Goal: Transaction & Acquisition: Obtain resource

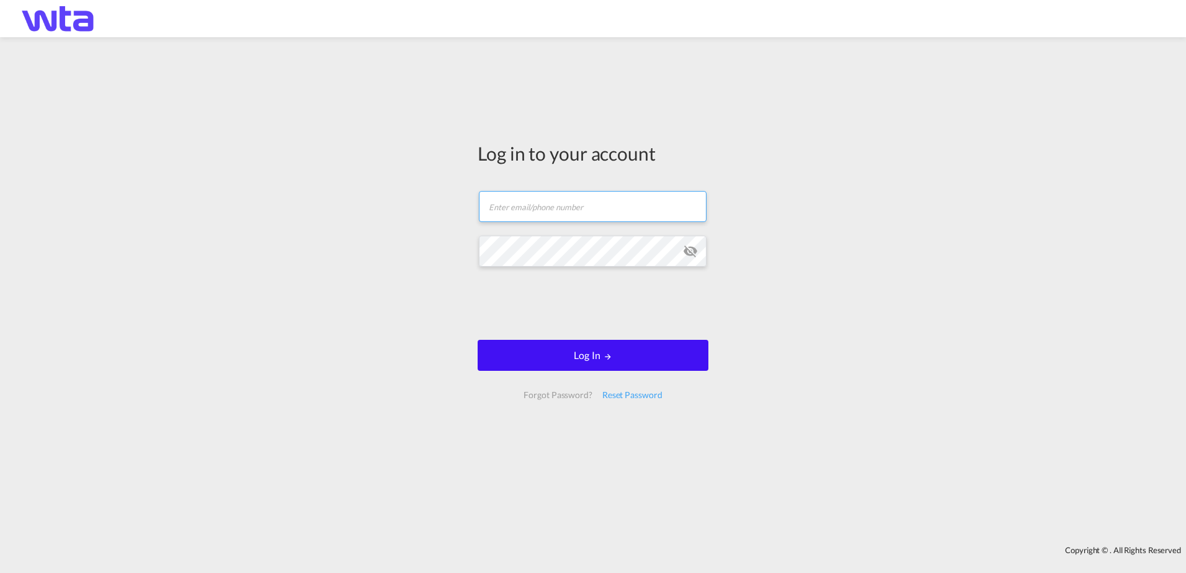
type input "[PERSON_NAME][EMAIL_ADDRESS][PERSON_NAME][DOMAIN_NAME]"
click at [583, 357] on button "Log In" at bounding box center [593, 355] width 231 height 31
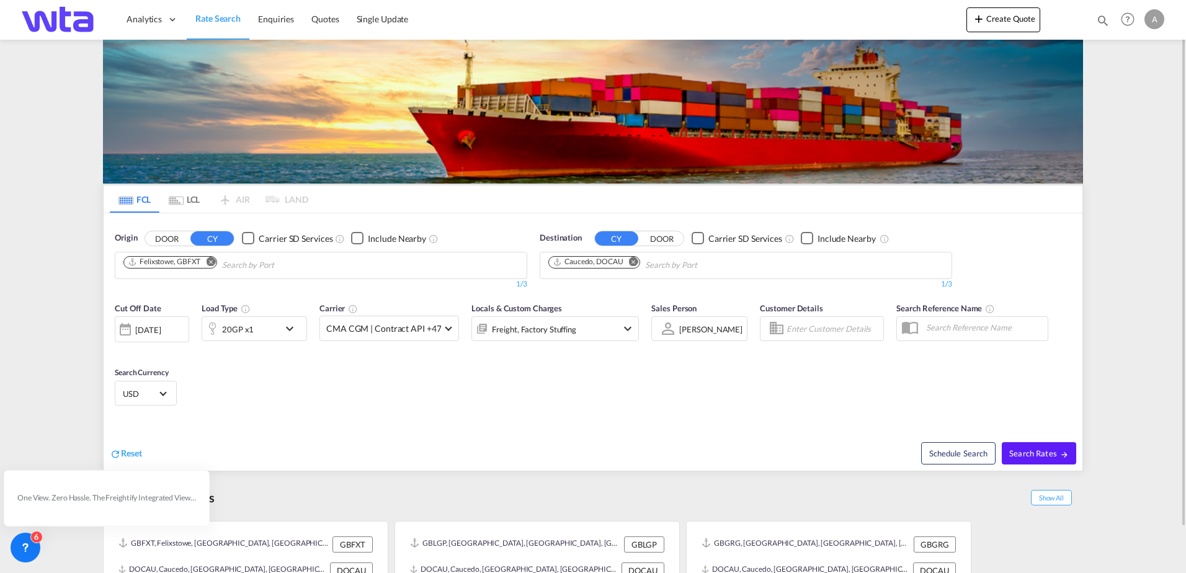
click at [213, 262] on md-icon "Remove" at bounding box center [210, 261] width 9 height 9
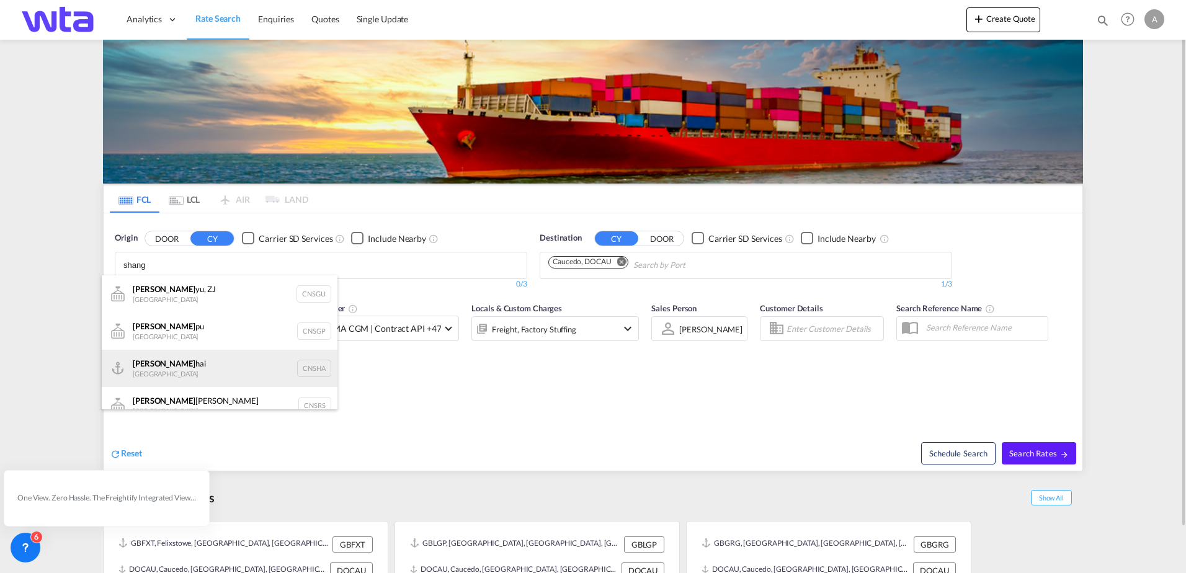
type input "shang"
click at [179, 368] on div "Shang hai China CNSHA" at bounding box center [220, 368] width 236 height 37
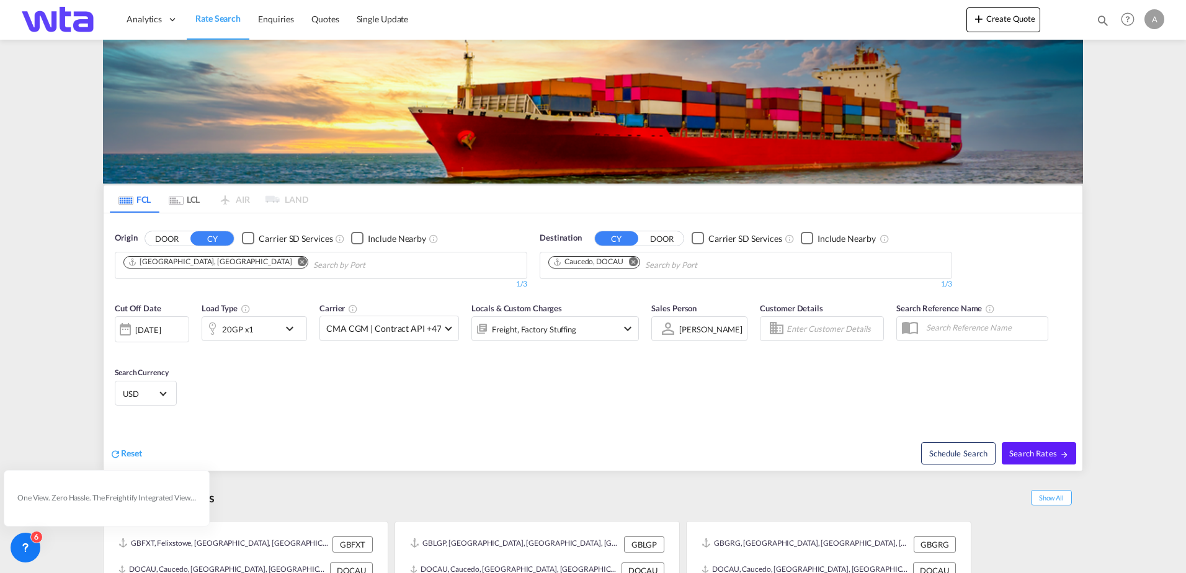
click at [633, 259] on md-icon "Remove" at bounding box center [633, 261] width 9 height 9
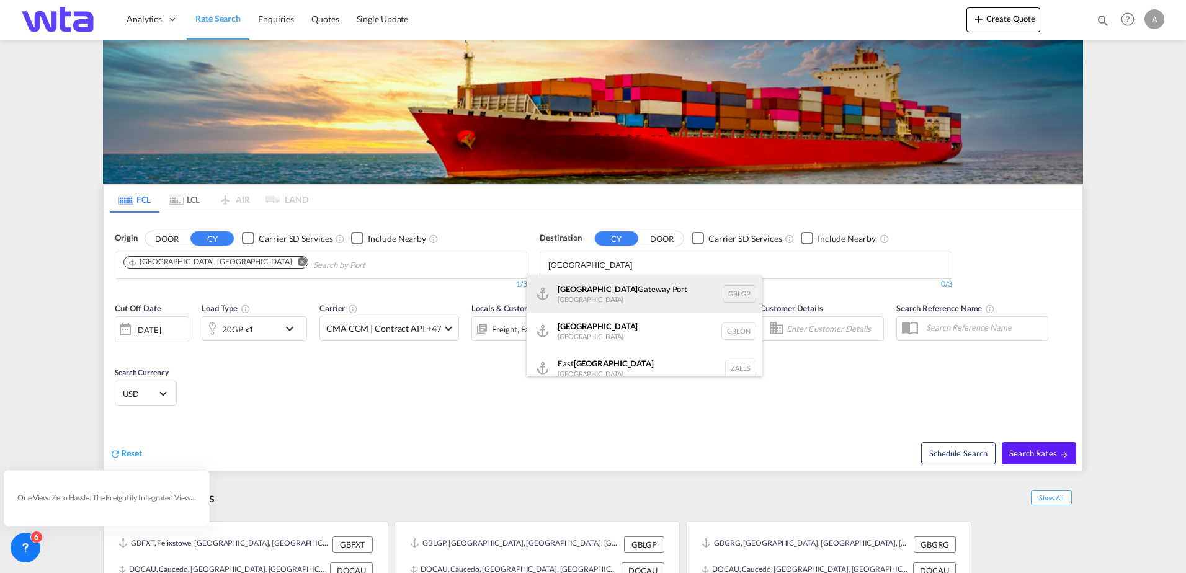
type input "[GEOGRAPHIC_DATA]"
click at [624, 291] on div "[GEOGRAPHIC_DATA] [GEOGRAPHIC_DATA] GBLGP" at bounding box center [645, 293] width 236 height 37
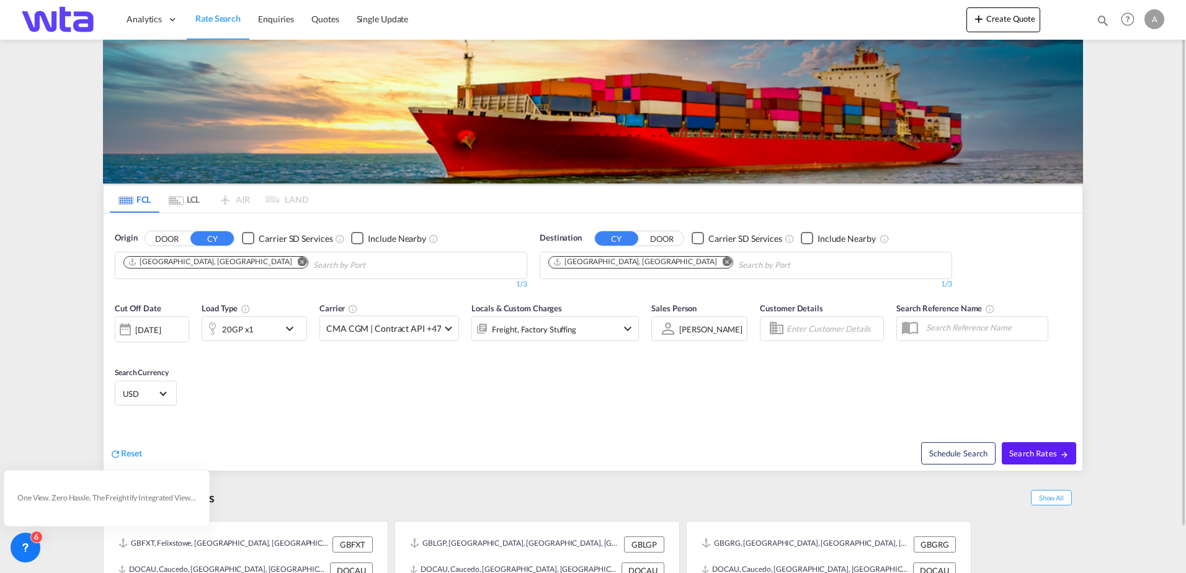
click at [292, 328] on md-icon "icon-chevron-down" at bounding box center [292, 328] width 21 height 15
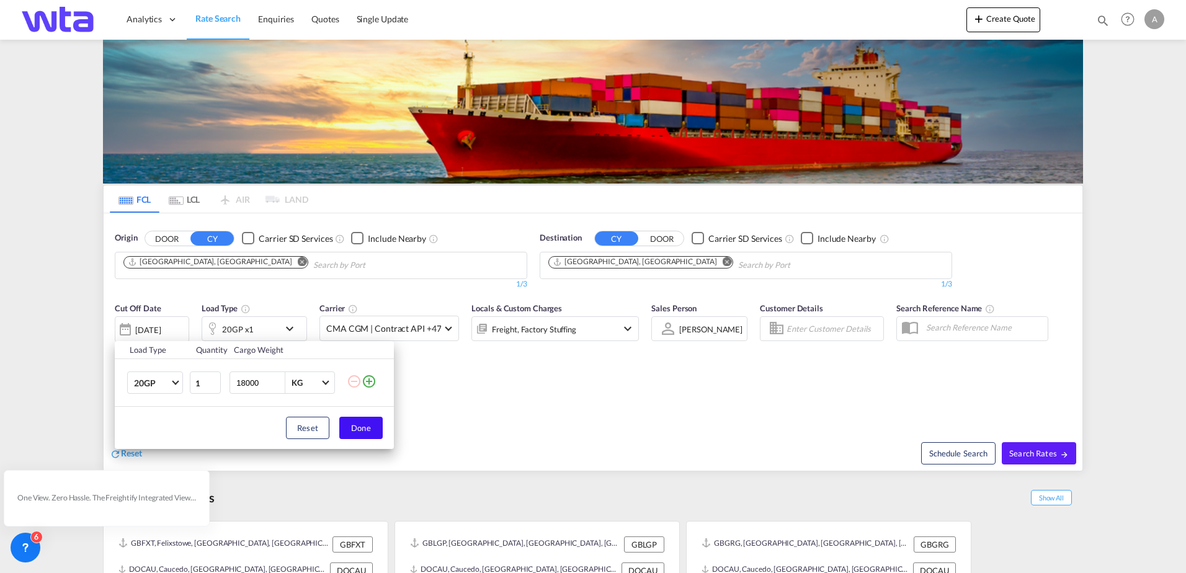
click at [358, 431] on button "Done" at bounding box center [360, 428] width 43 height 22
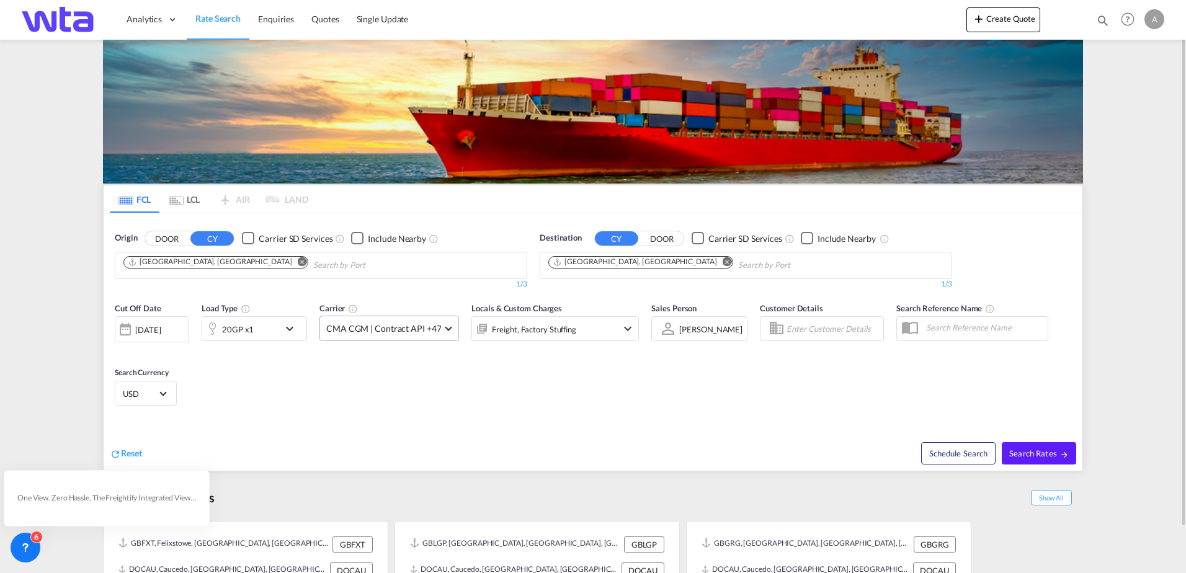
click at [419, 328] on span "CMA CGM | Contract API +47" at bounding box center [383, 329] width 115 height 12
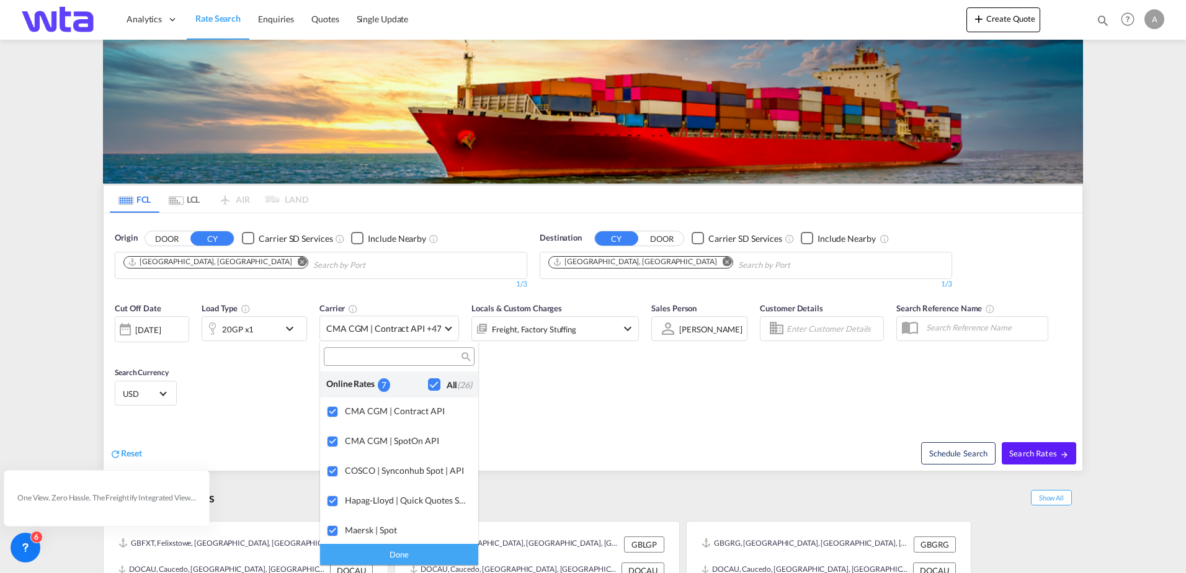
click at [556, 382] on md-backdrop at bounding box center [593, 286] width 1186 height 573
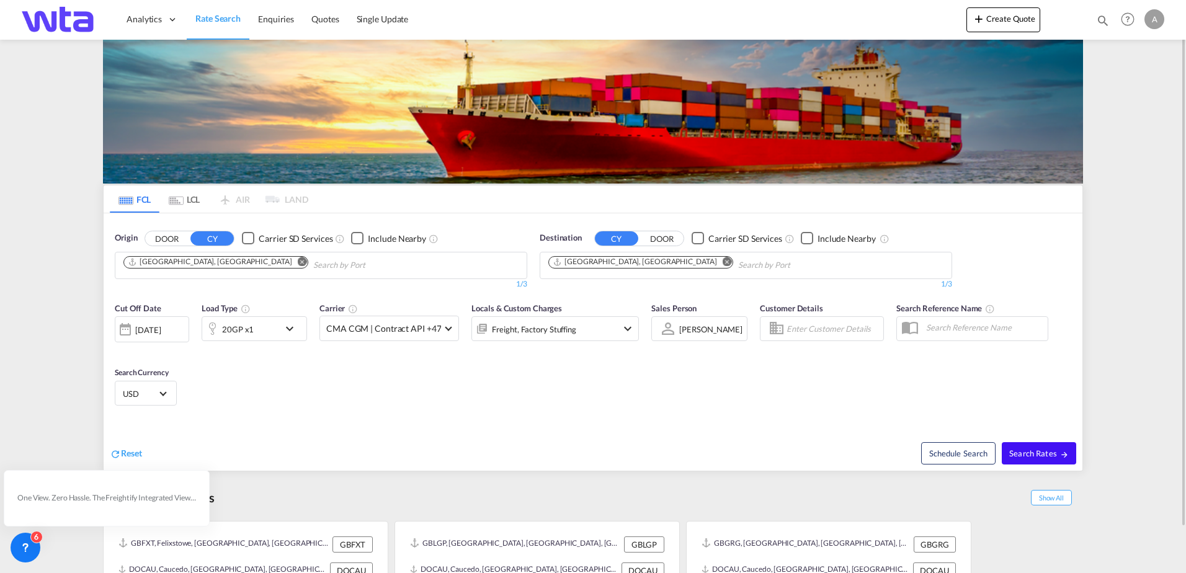
click at [1043, 452] on span "Search Rates" at bounding box center [1039, 454] width 60 height 10
type input "CNSHA to GBLGP / [DATE]"
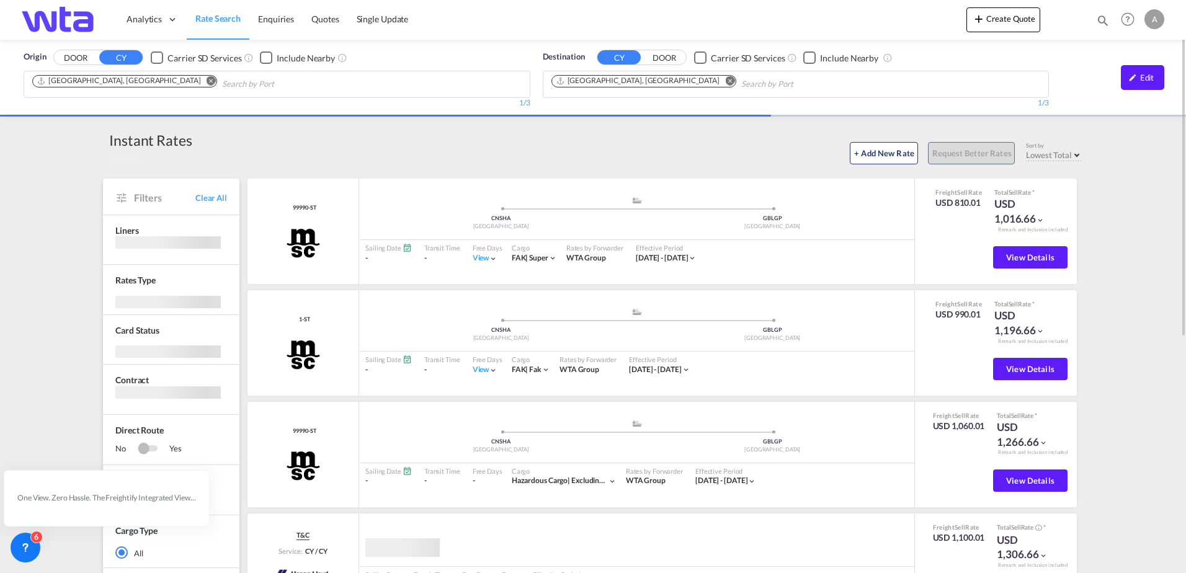
click at [1075, 154] on span "Select: Lowest Total" at bounding box center [1077, 154] width 5 height 5
click at [1076, 156] on span "Select: Lowest Total" at bounding box center [1077, 154] width 5 height 5
click at [1076, 154] on span "Select: Lowest Total" at bounding box center [1077, 154] width 5 height 5
click at [1076, 153] on span "Select: Lowest Total" at bounding box center [1077, 154] width 5 height 5
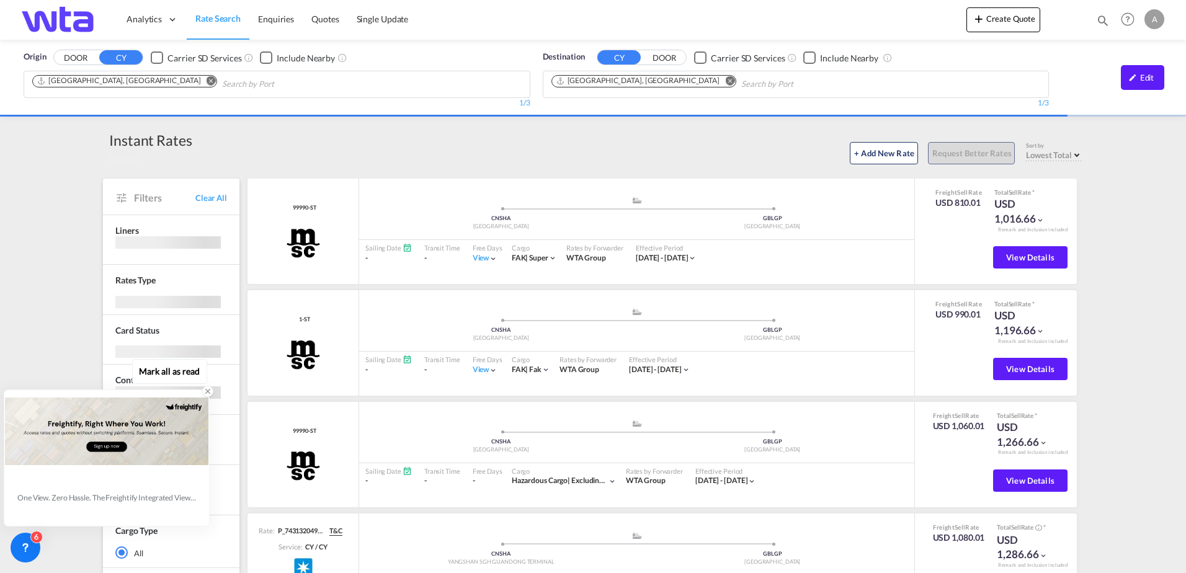
click at [207, 392] on icon at bounding box center [207, 391] width 9 height 9
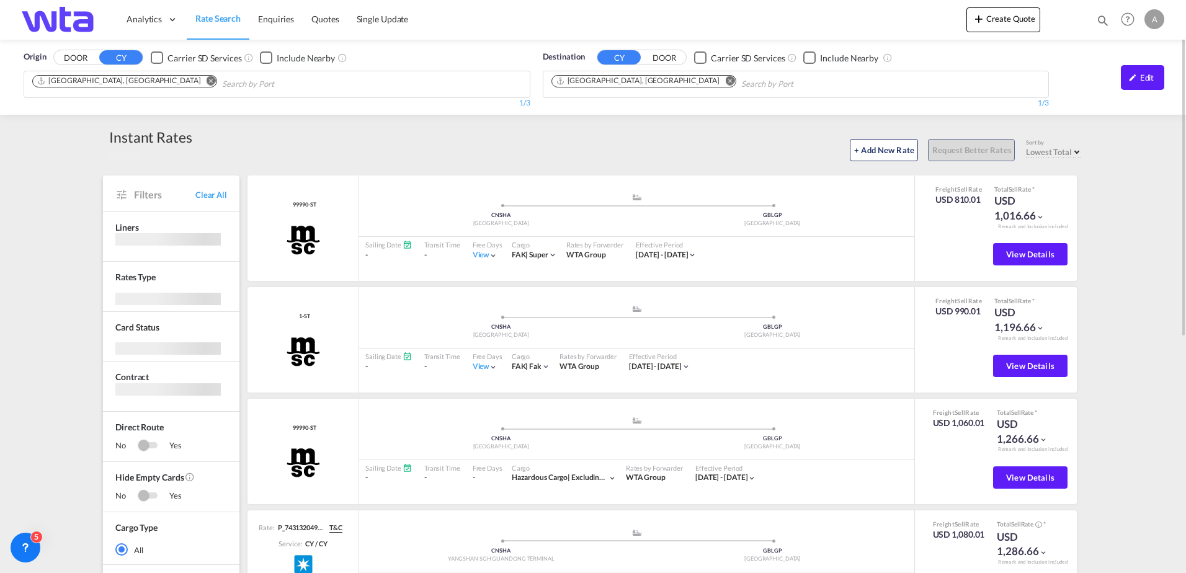
click at [1077, 151] on span "Select: Lowest Total" at bounding box center [1077, 151] width 5 height 5
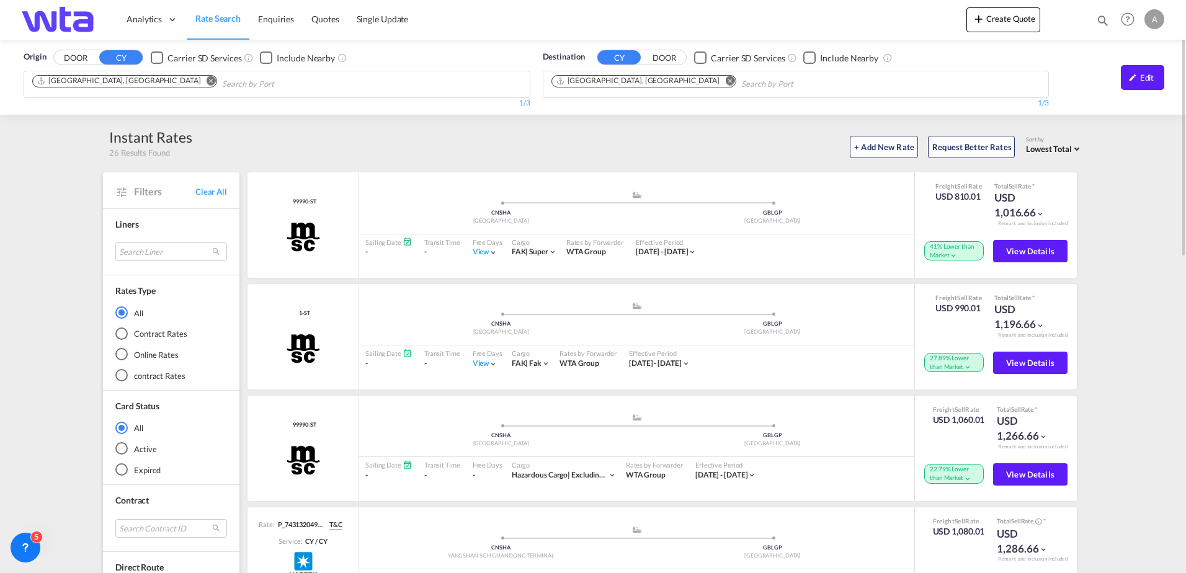
click at [1077, 148] on span "Select: Lowest Total" at bounding box center [1077, 148] width 5 height 5
click at [1068, 177] on span "Fastest Transit" at bounding box center [1054, 178] width 53 height 10
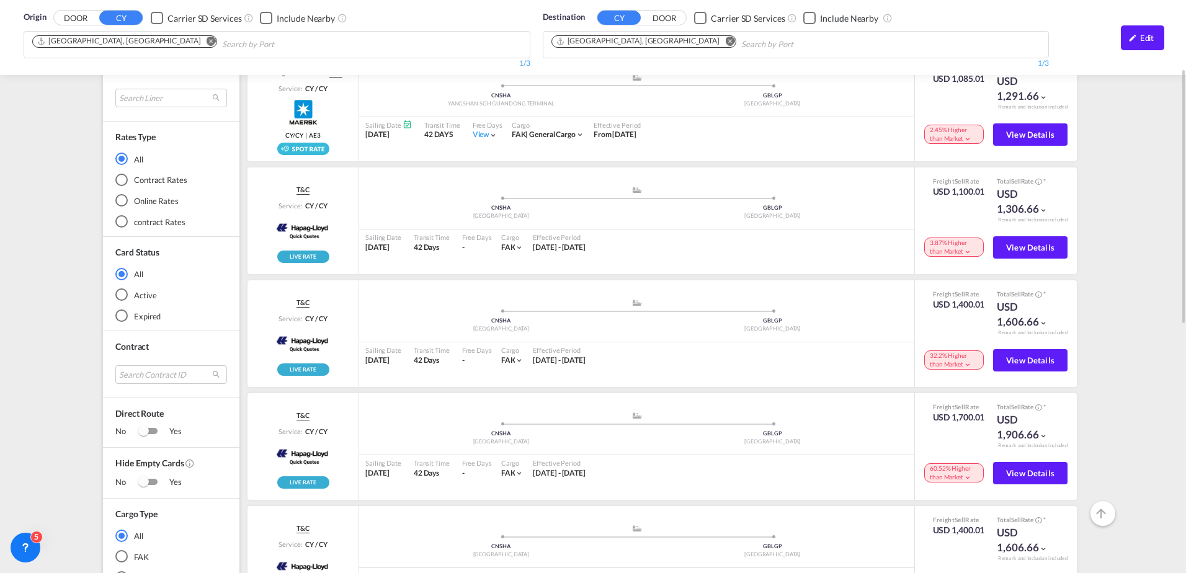
scroll to position [464, 0]
